Goal: Complete application form

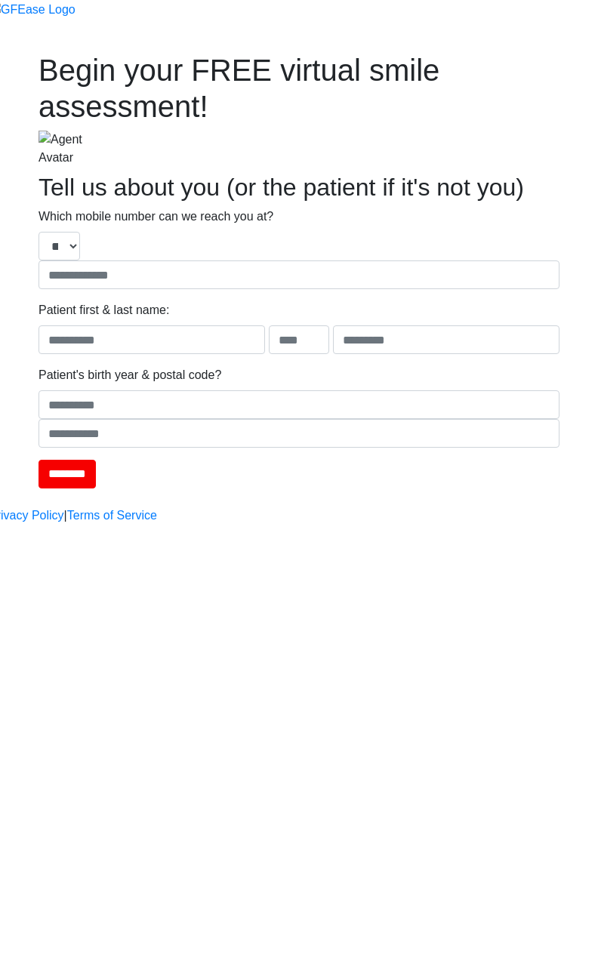
type input "**********"
type input "****"
type input "*******"
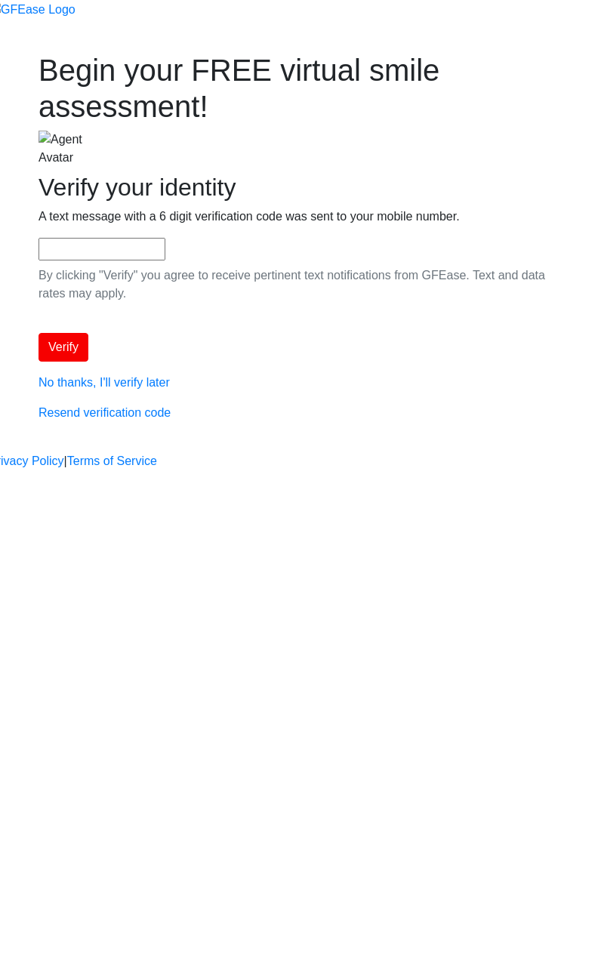
click at [76, 14] on div at bounding box center [32, 18] width 87 height 37
